Goal: Task Accomplishment & Management: Complete application form

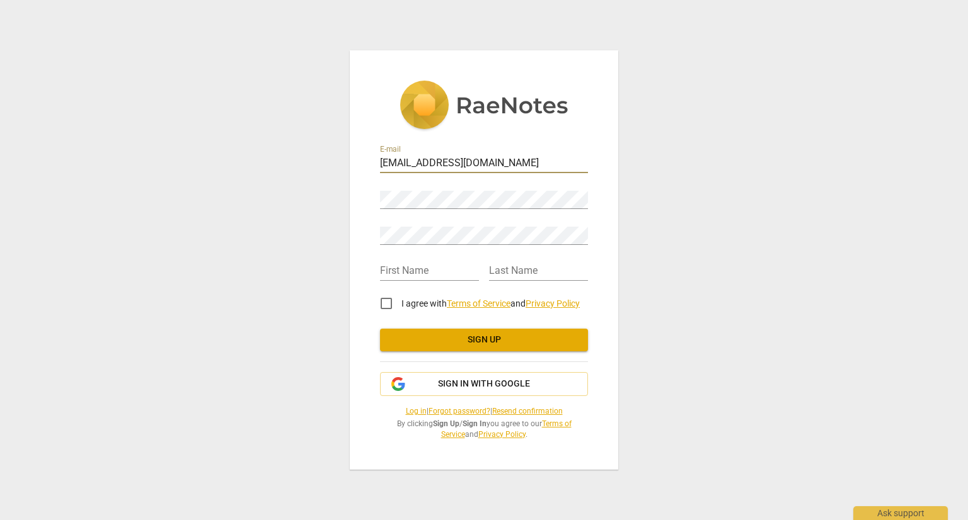
click at [459, 162] on input "[EMAIL_ADDRESS][DOMAIN_NAME]" at bounding box center [484, 164] width 208 height 18
drag, startPoint x: 486, startPoint y: 169, endPoint x: 353, endPoint y: 159, distance: 133.9
click at [353, 159] on div "E-mail [EMAIL_ADDRESS][DOMAIN_NAME] Password Retype Password First Name Last Na…" at bounding box center [484, 260] width 268 height 420
type input "[EMAIL_ADDRESS][DOMAIN_NAME]"
click at [414, 268] on input "text" at bounding box center [429, 272] width 99 height 18
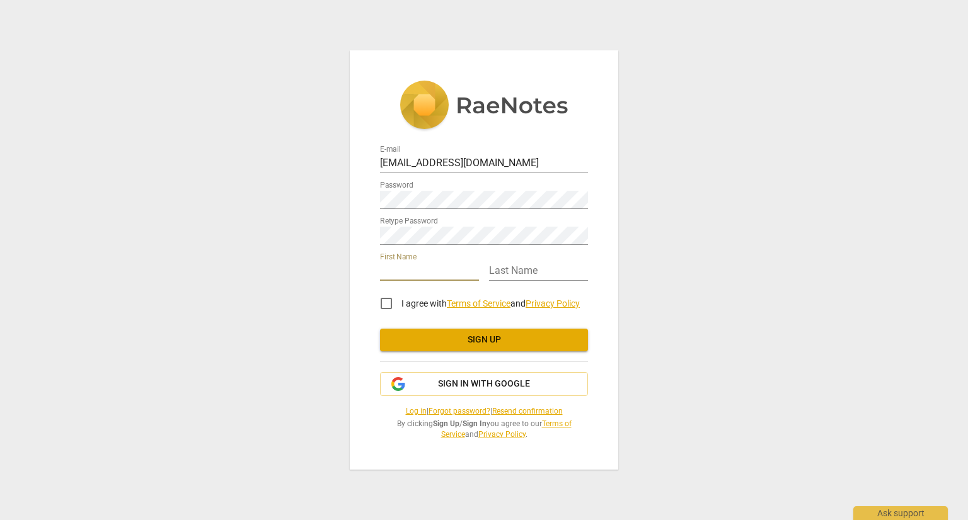
type input "[PERSON_NAME]"
click at [509, 271] on input "text" at bounding box center [538, 272] width 99 height 18
type input "[PERSON_NAME]"
click at [388, 304] on input "I agree with Terms of Service and Privacy Policy" at bounding box center [386, 304] width 30 height 30
checkbox input "true"
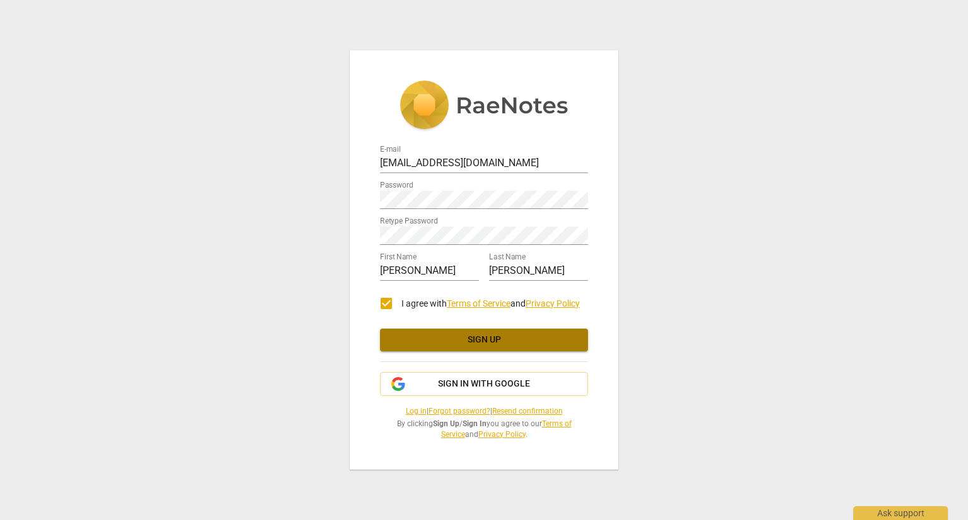
click at [470, 341] on span "Sign up" at bounding box center [484, 340] width 188 height 13
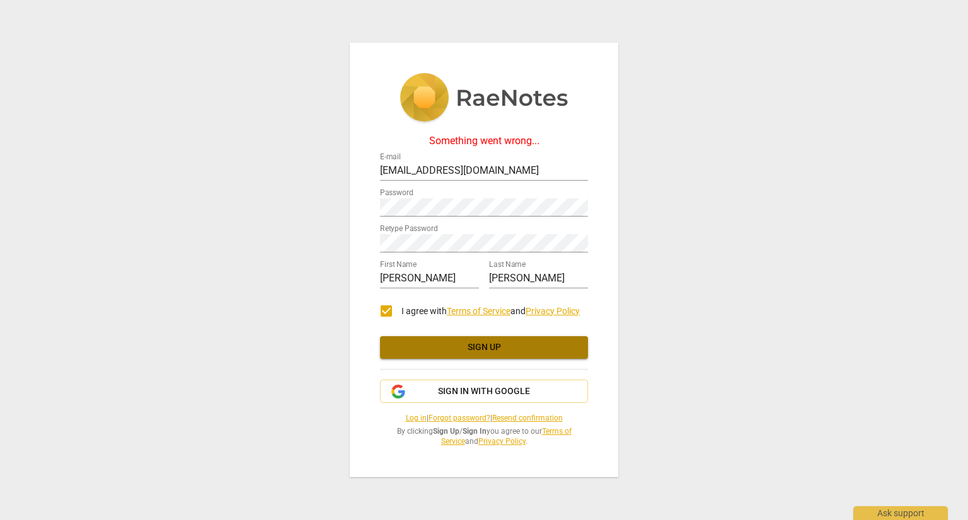
click at [509, 343] on span "Sign up" at bounding box center [484, 347] width 188 height 13
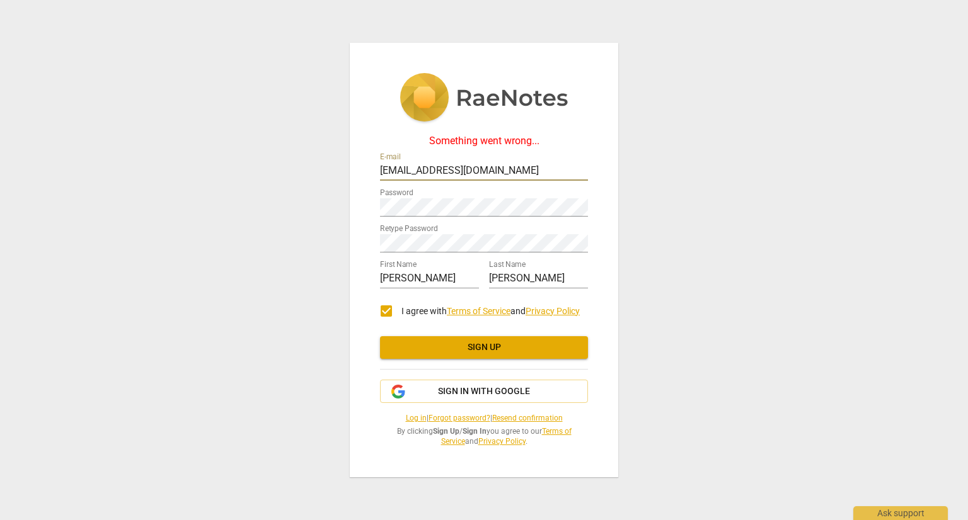
click at [494, 173] on input "[EMAIL_ADDRESS][DOMAIN_NAME]" at bounding box center [484, 172] width 208 height 18
